Goal: Book appointment/travel/reservation

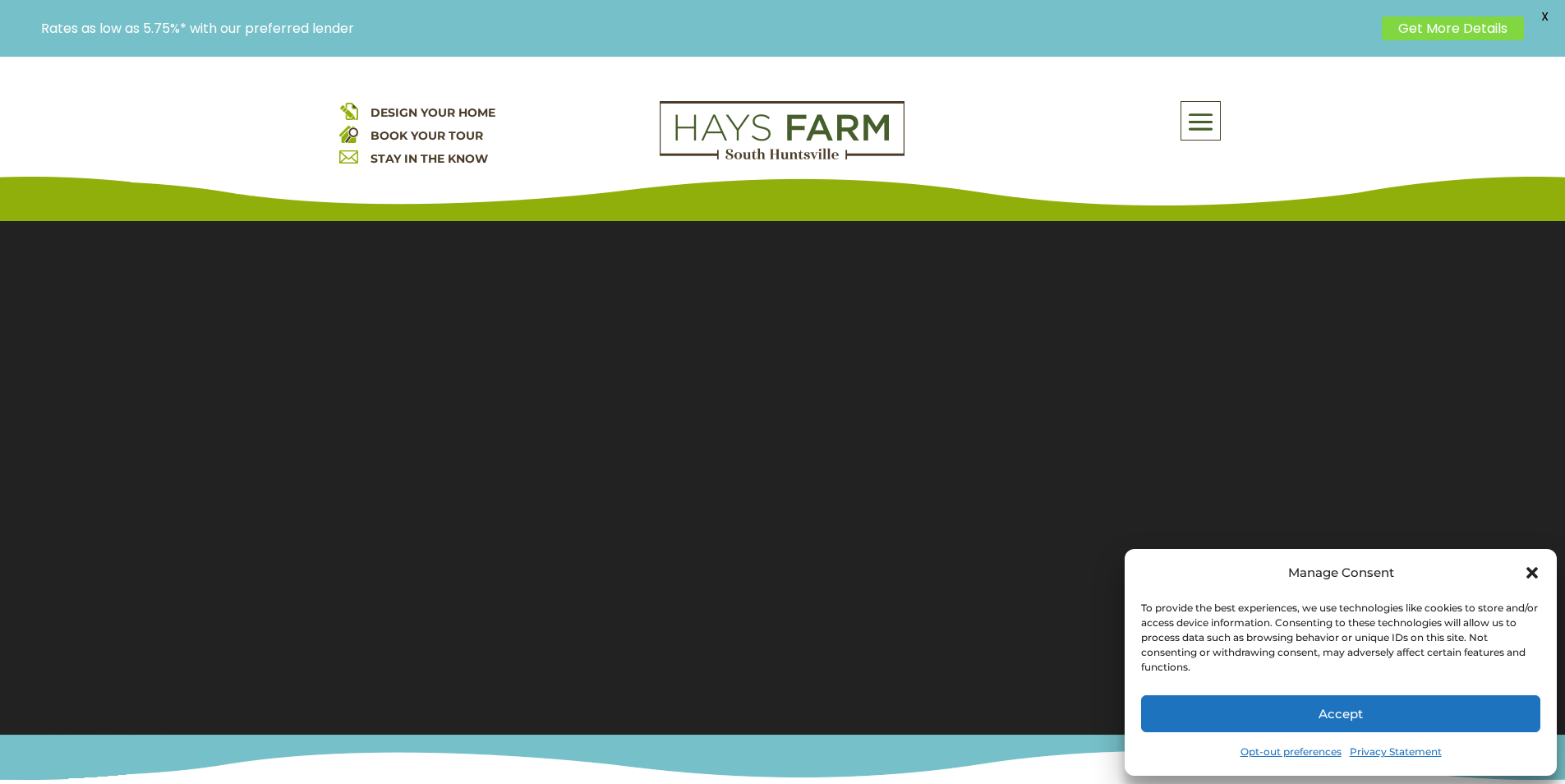
click at [1515, 714] on button "Accept" at bounding box center [1341, 713] width 399 height 37
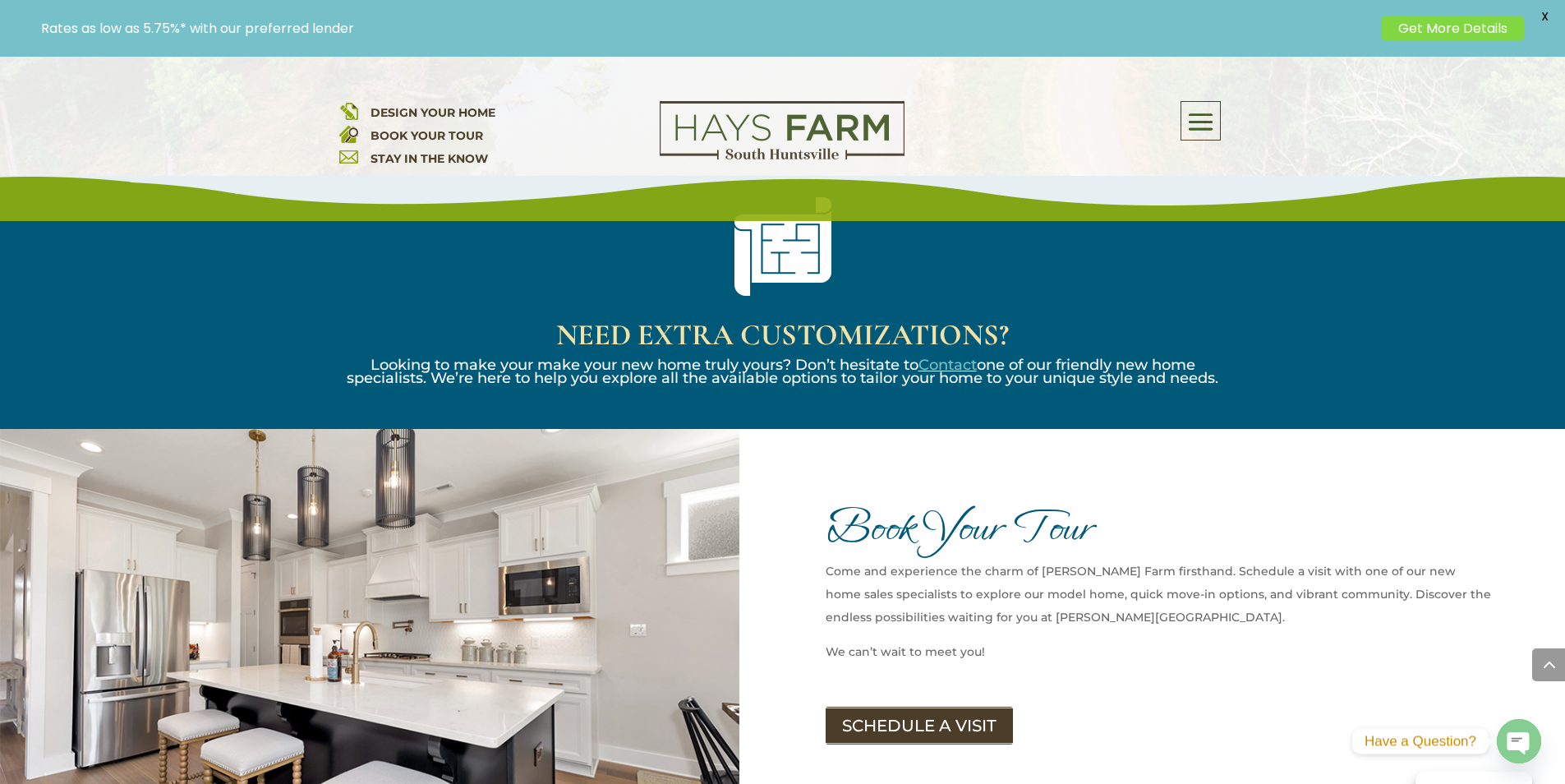
scroll to position [1807, 0]
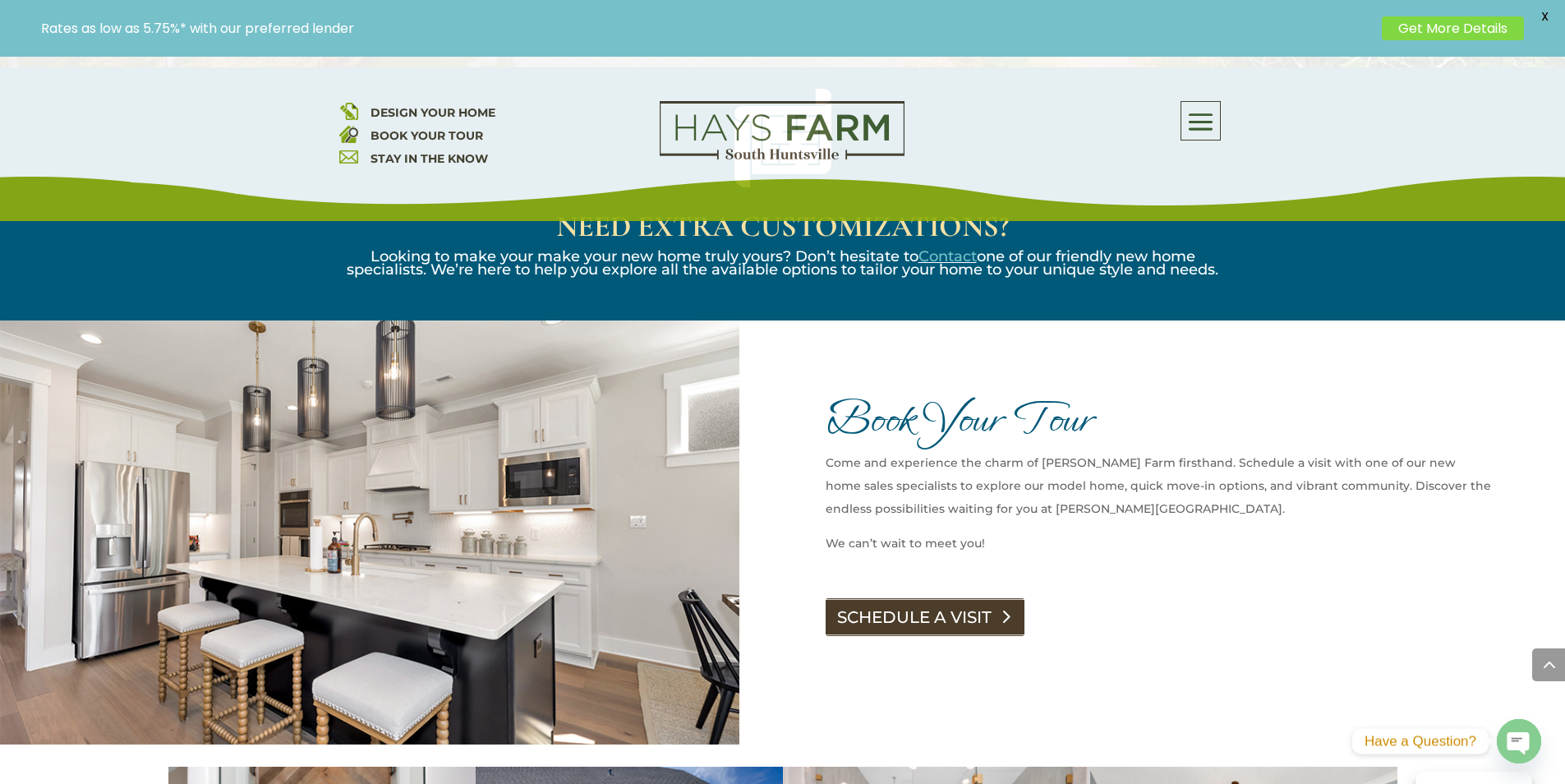
click at [878, 598] on link "SCHEDULE A VISIT" at bounding box center [925, 617] width 199 height 38
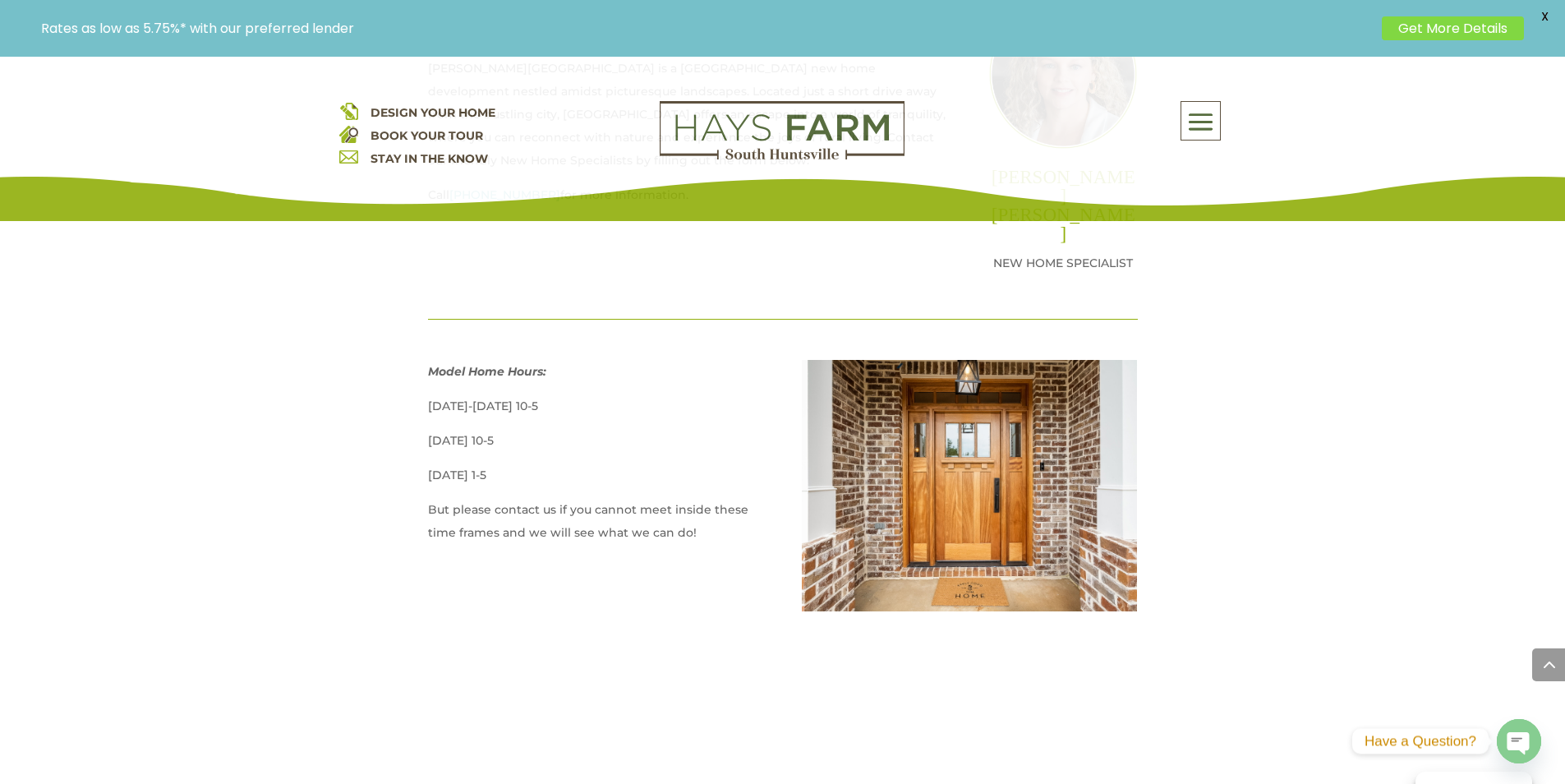
scroll to position [985, 0]
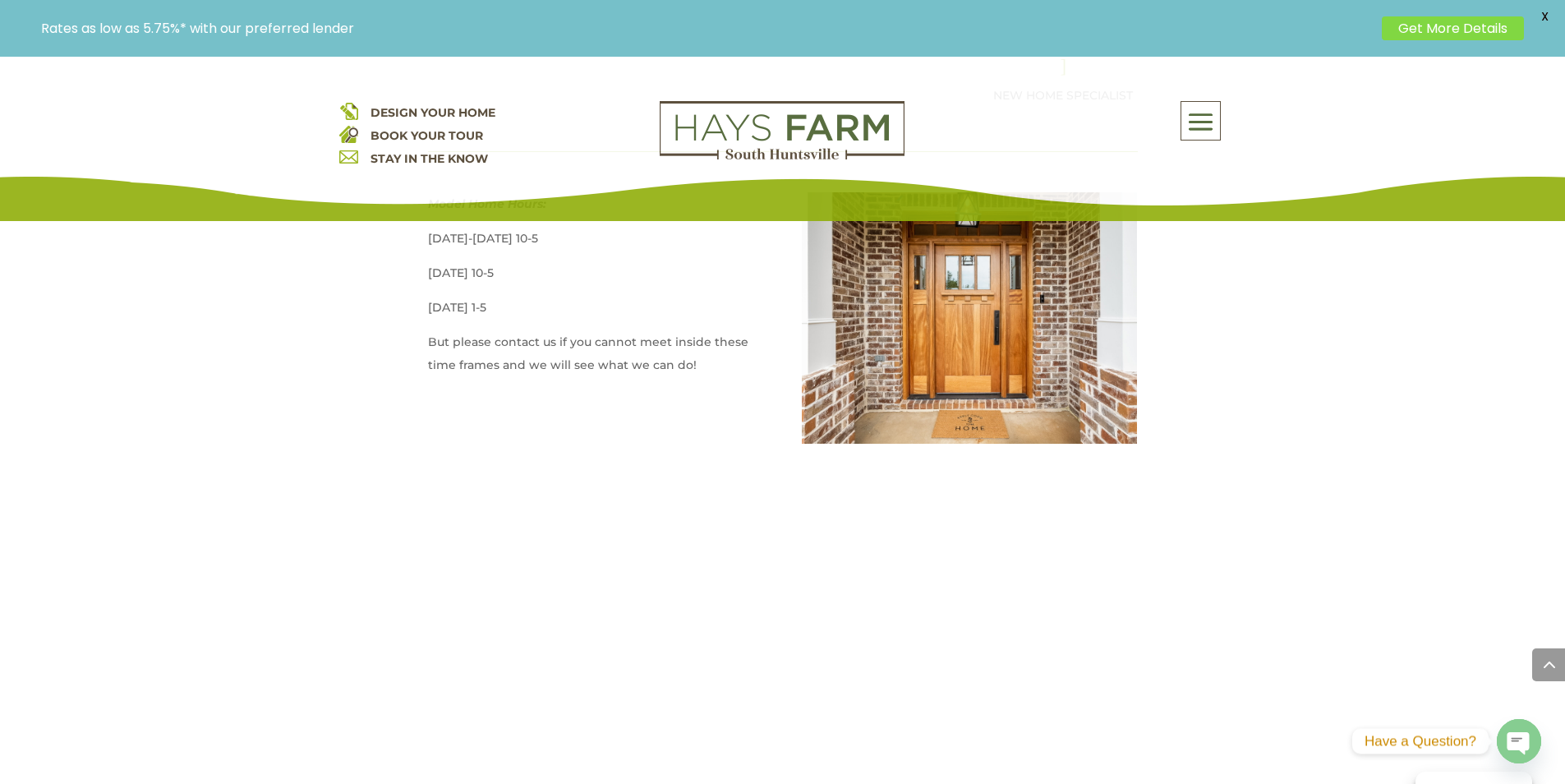
click at [481, 25] on p "Rates as low as 5.75%* with our preferred lender" at bounding box center [707, 29] width 1332 height 16
click at [490, 25] on p "Rates as low as 5.75%* with our preferred lender" at bounding box center [707, 29] width 1332 height 16
click at [506, 29] on p "Rates as low as 5.75%* with our preferred lender" at bounding box center [707, 29] width 1332 height 16
